Goal: Find specific page/section: Locate item on page

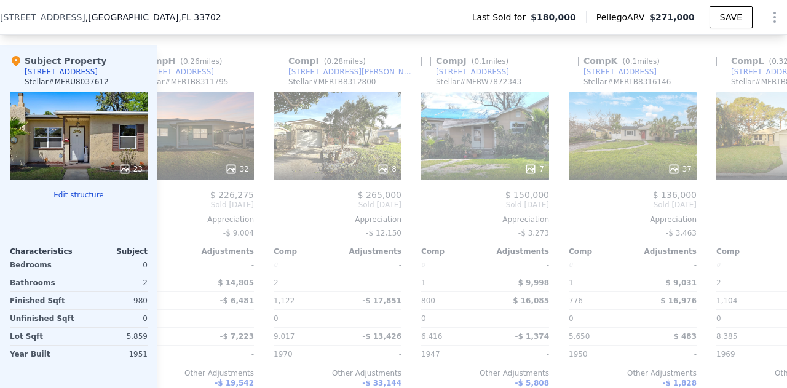
scroll to position [0, 1180]
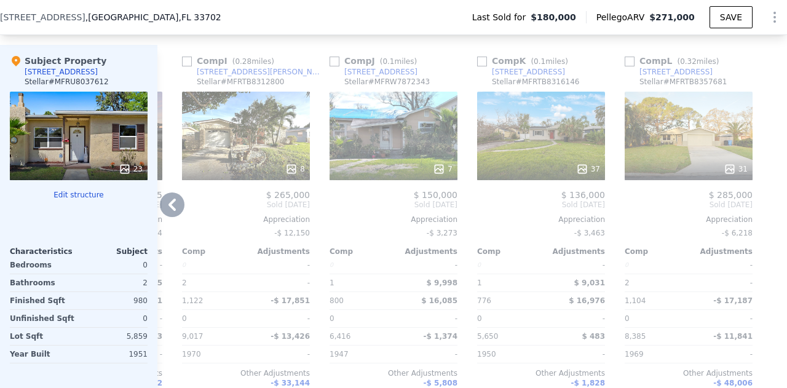
click at [421, 137] on div "7" at bounding box center [394, 136] width 128 height 89
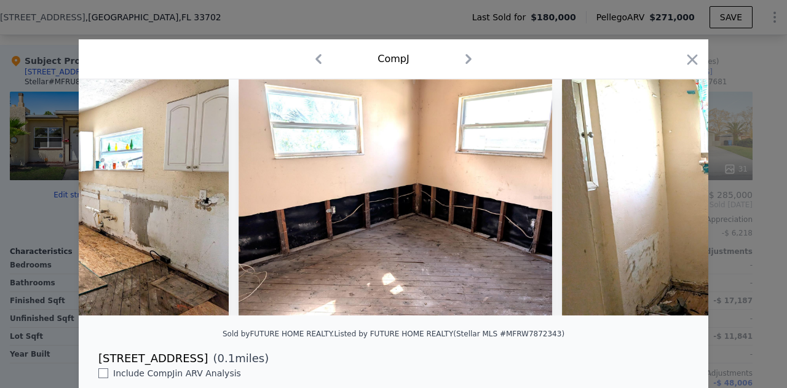
click at [416, 223] on img at bounding box center [396, 197] width 314 height 236
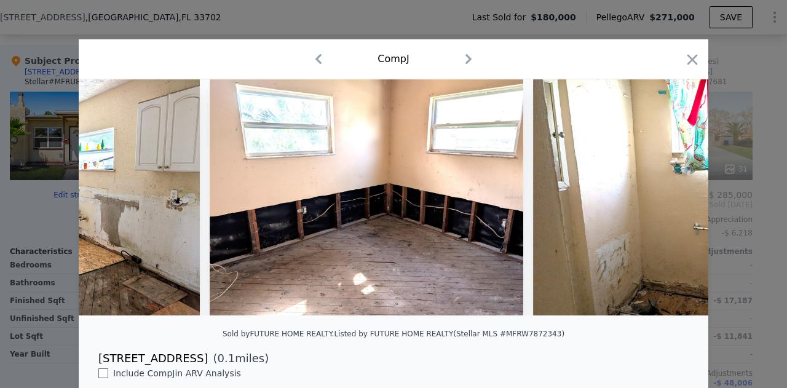
scroll to position [0, 630]
click at [685, 64] on icon "button" at bounding box center [692, 59] width 17 height 17
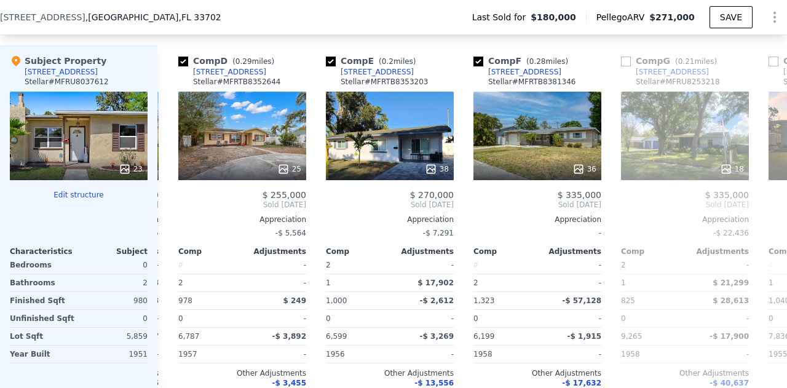
scroll to position [0, 416]
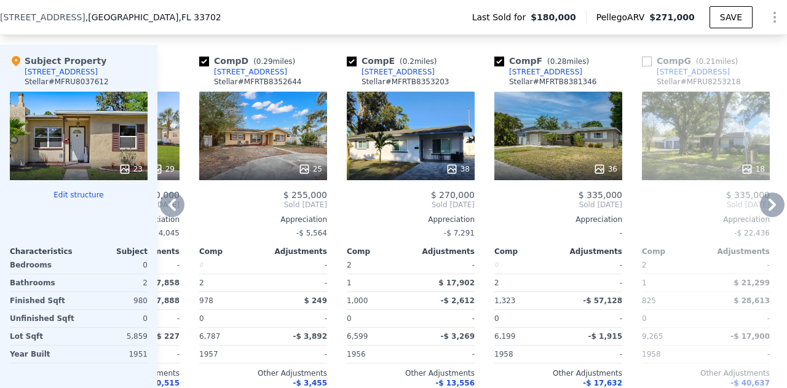
click at [416, 140] on div "38" at bounding box center [411, 136] width 128 height 89
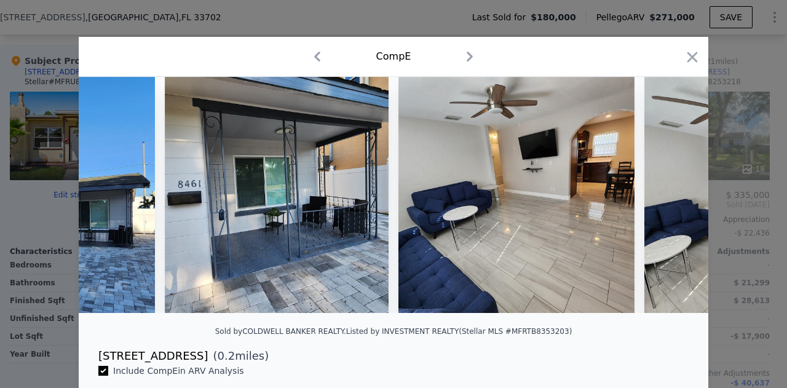
scroll to position [0, 171]
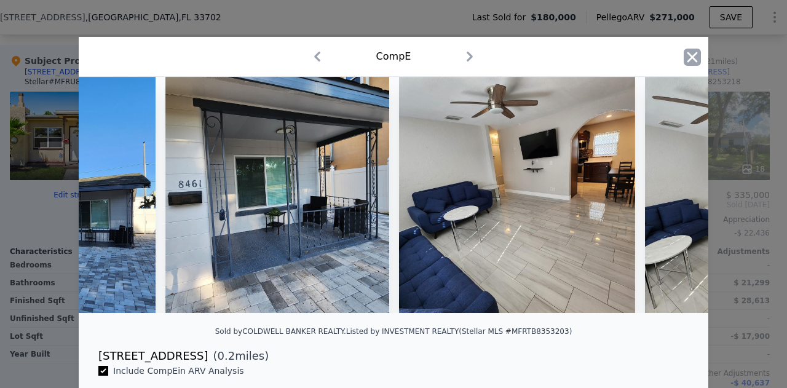
click at [685, 51] on icon "button" at bounding box center [692, 57] width 17 height 17
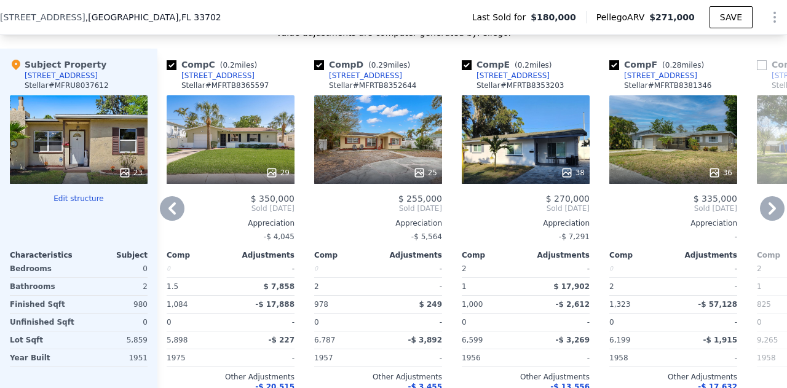
scroll to position [1365, 0]
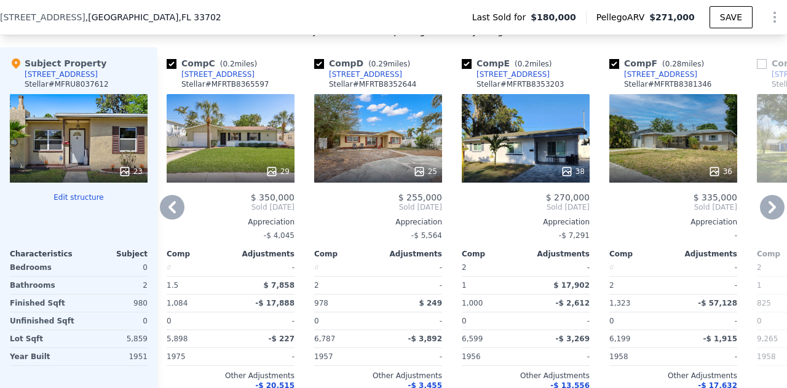
click at [384, 138] on div "25" at bounding box center [378, 138] width 128 height 89
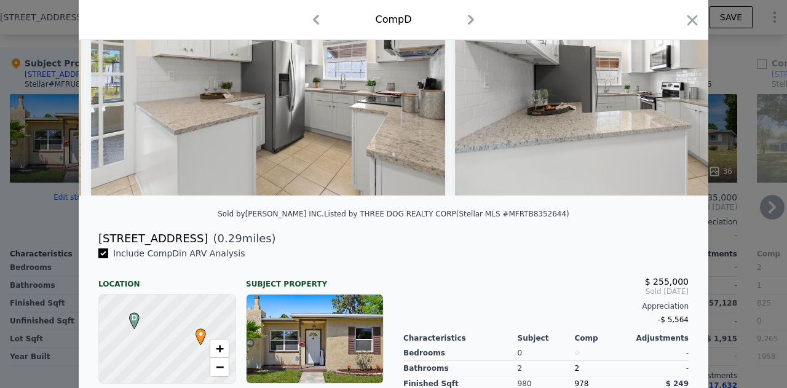
scroll to position [121, 0]
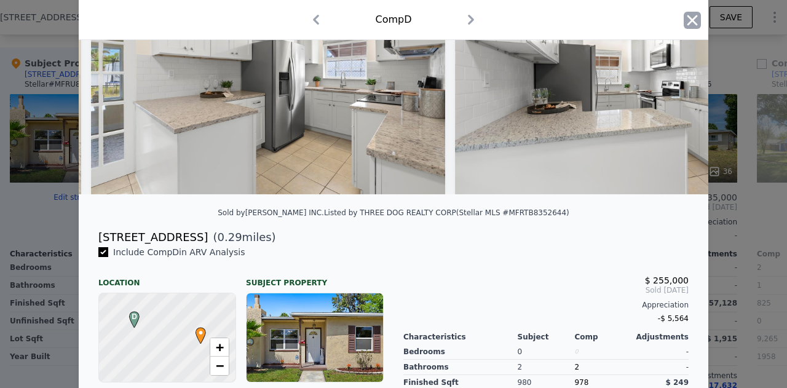
click at [689, 18] on icon "button" at bounding box center [693, 20] width 10 height 10
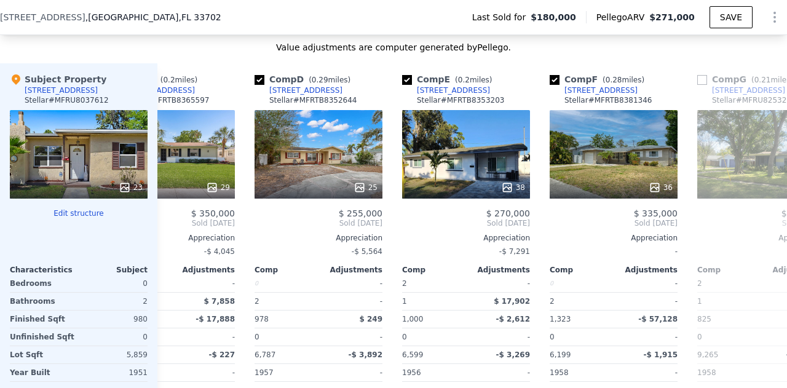
scroll to position [0, 361]
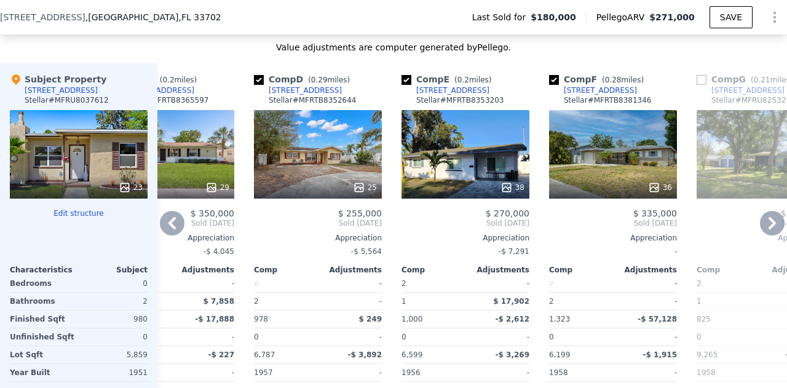
click at [458, 152] on div "38" at bounding box center [466, 154] width 128 height 89
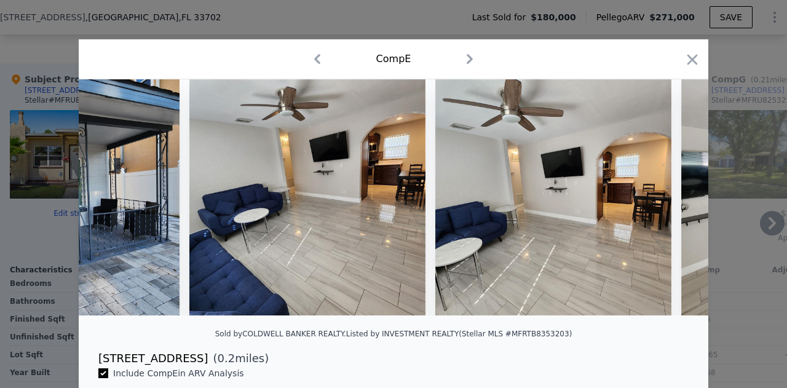
scroll to position [0, 381]
click at [688, 58] on icon "button" at bounding box center [693, 59] width 10 height 10
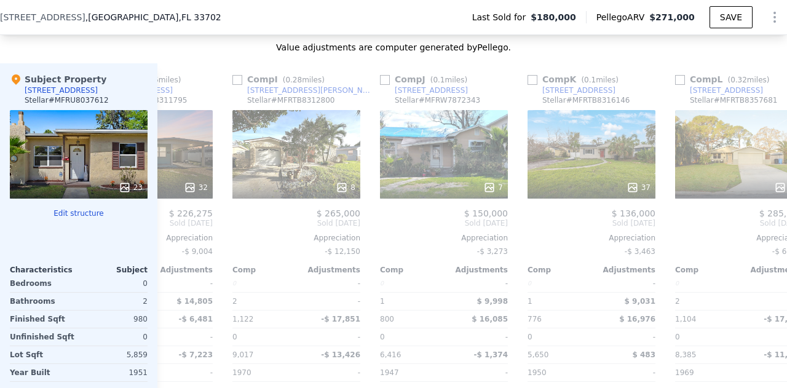
scroll to position [0, 1180]
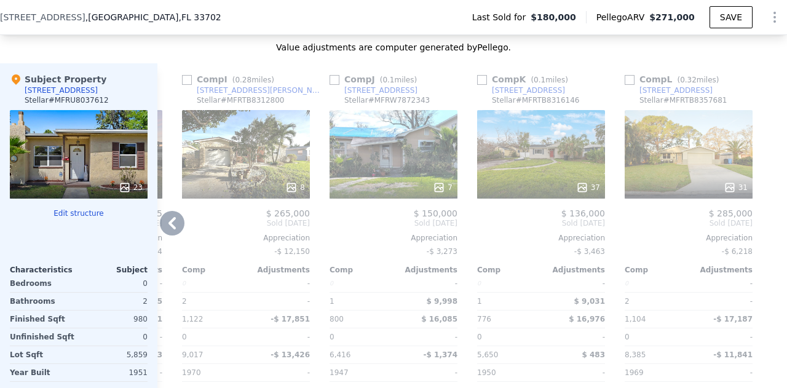
click at [381, 177] on div "7" at bounding box center [394, 154] width 128 height 89
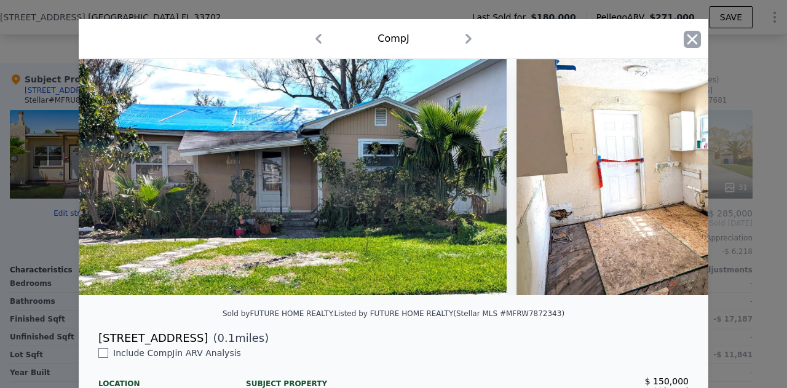
click at [684, 33] on icon "button" at bounding box center [692, 39] width 17 height 17
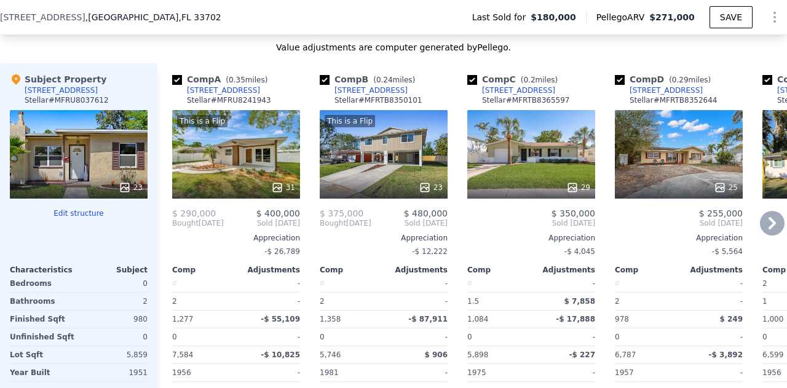
click at [220, 157] on div "This is a Flip 31" at bounding box center [236, 154] width 128 height 89
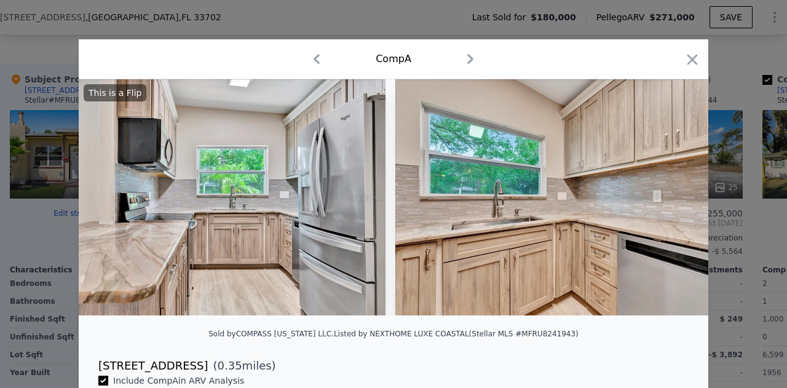
scroll to position [0, 3465]
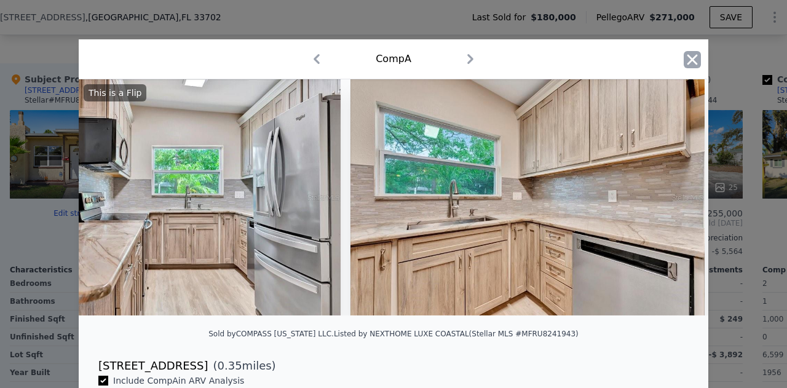
click at [687, 53] on icon "button" at bounding box center [692, 59] width 17 height 17
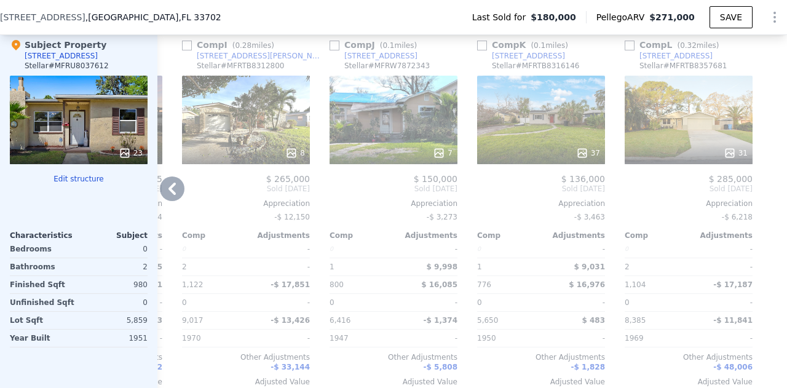
scroll to position [1388, 0]
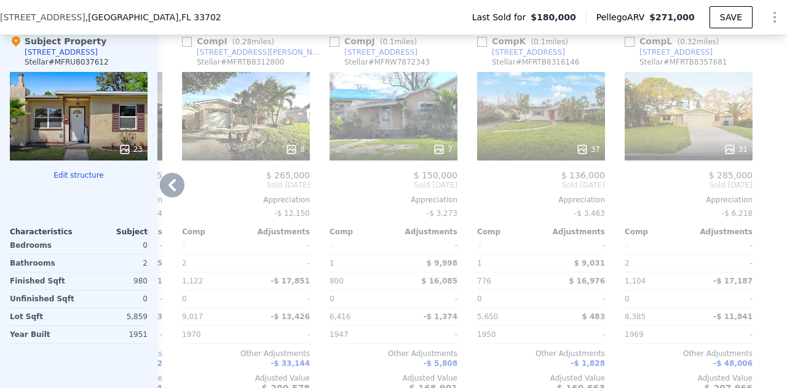
click at [363, 122] on div "7" at bounding box center [394, 116] width 128 height 89
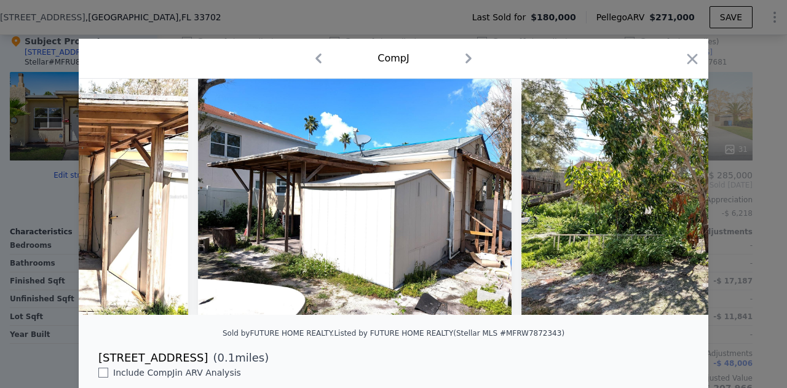
scroll to position [0, 1739]
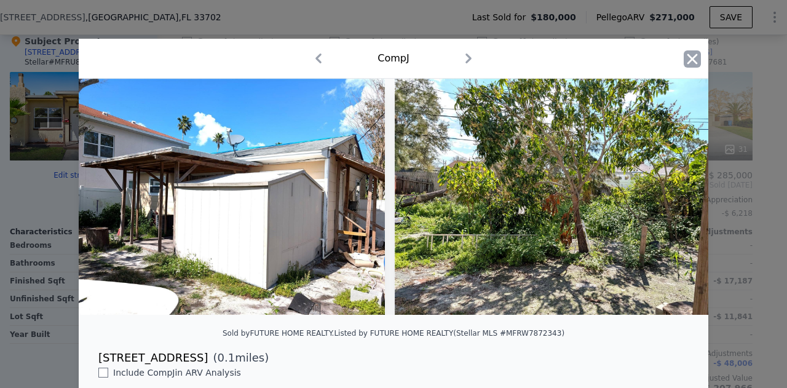
click at [685, 59] on icon "button" at bounding box center [692, 58] width 17 height 17
